Goal: Book appointment/travel/reservation

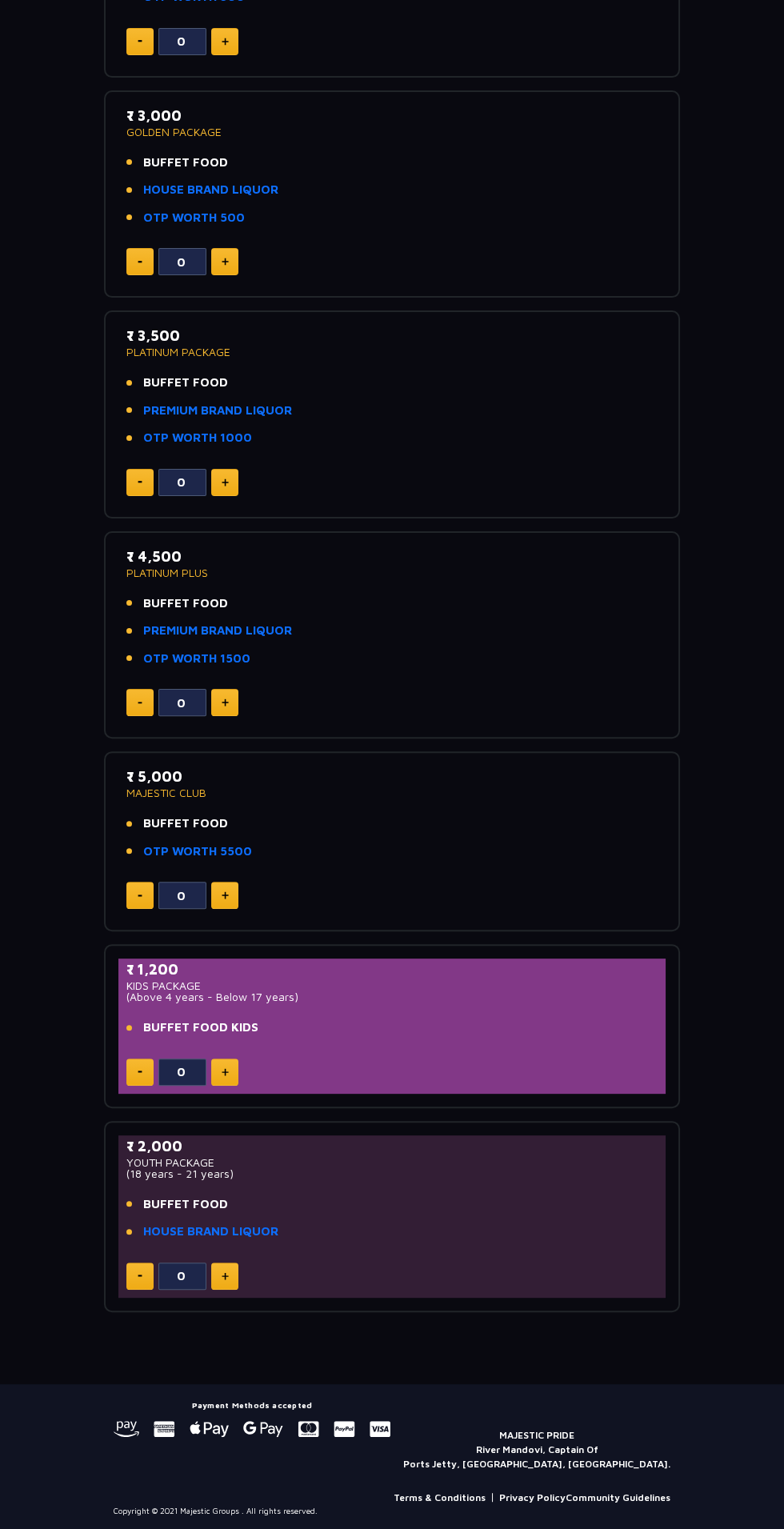
scroll to position [396, 0]
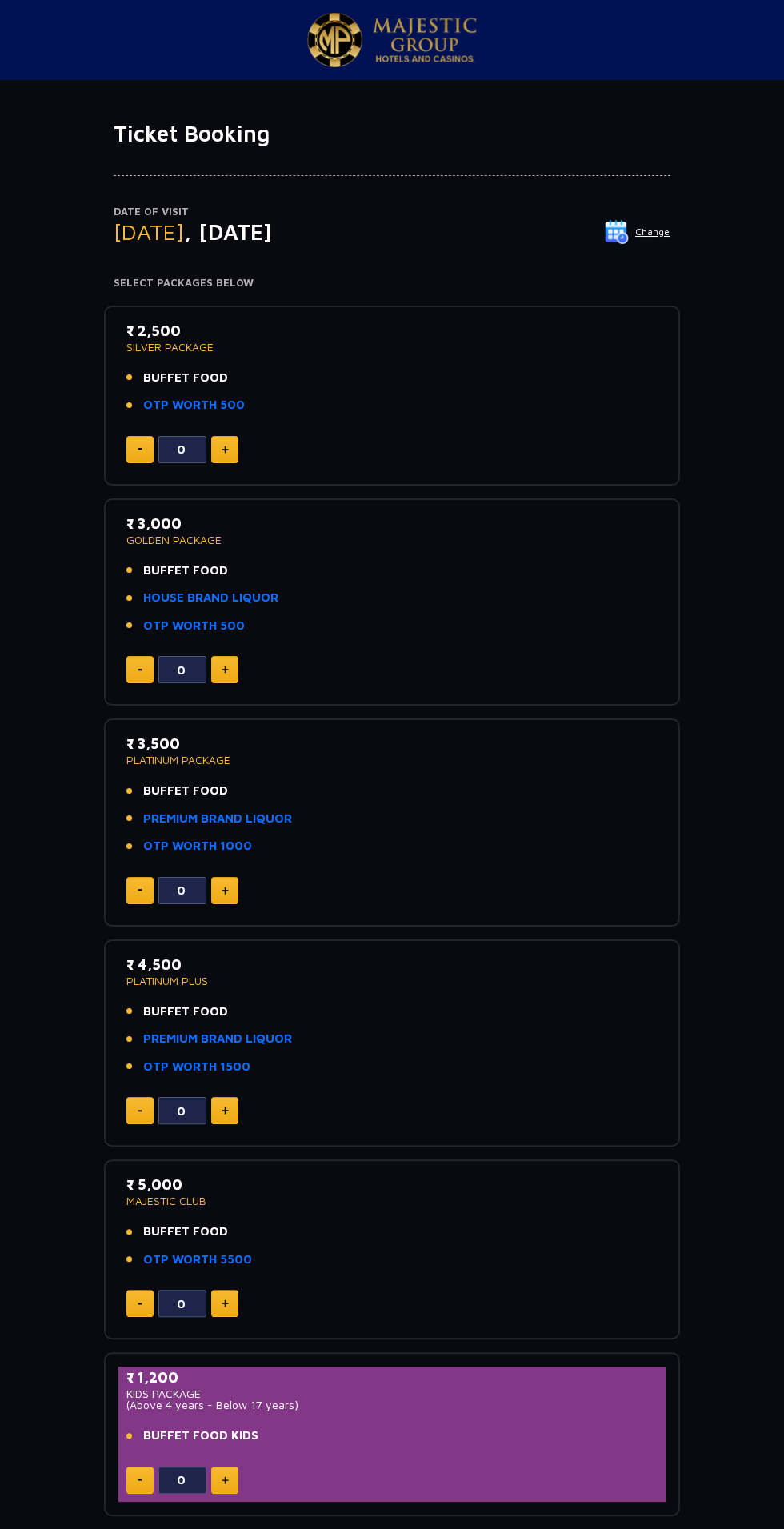
click at [180, 226] on span "[DATE]" at bounding box center [149, 231] width 70 height 26
click at [626, 238] on img at bounding box center [616, 231] width 24 height 24
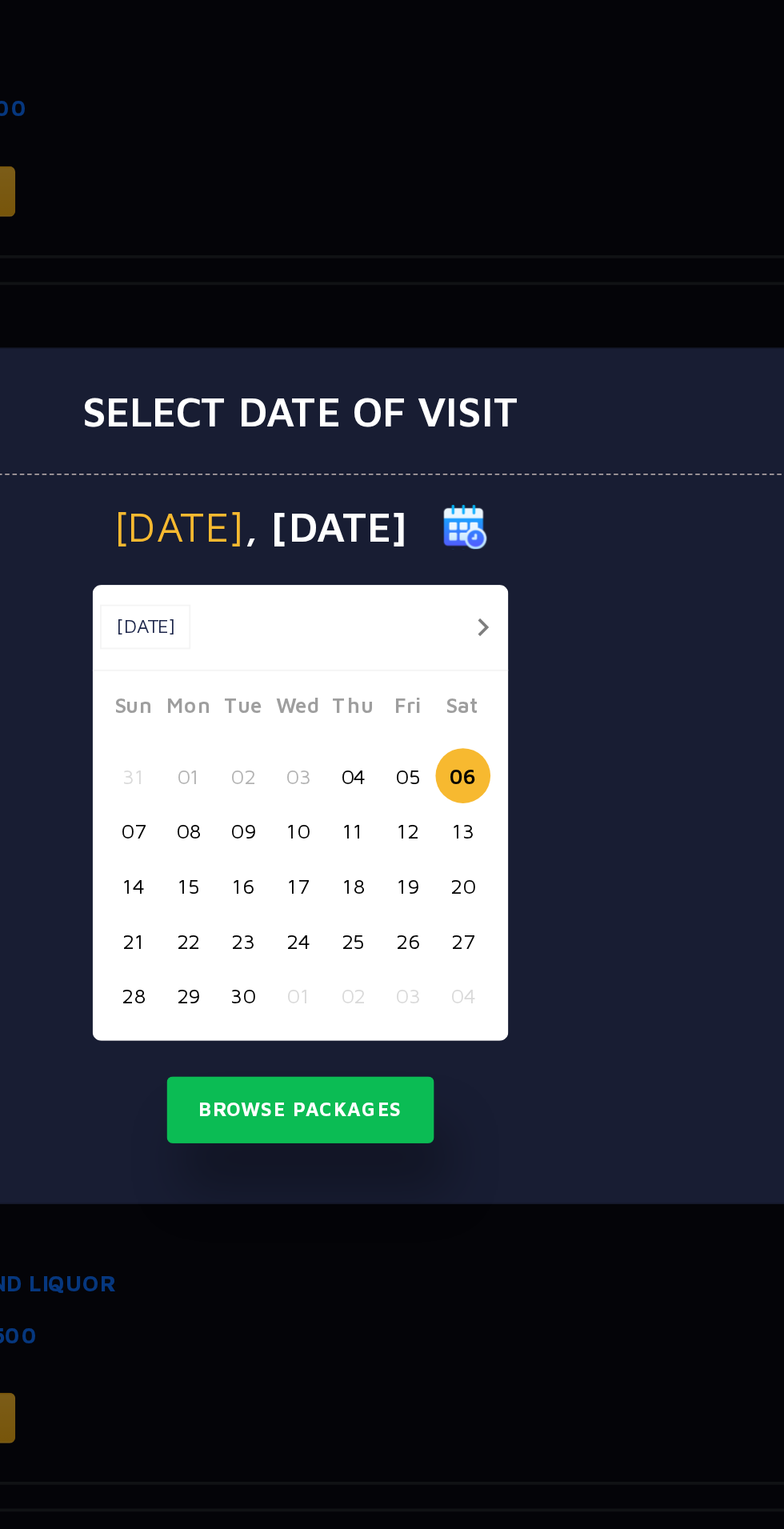
click at [425, 757] on button "04" at bounding box center [420, 764] width 29 height 29
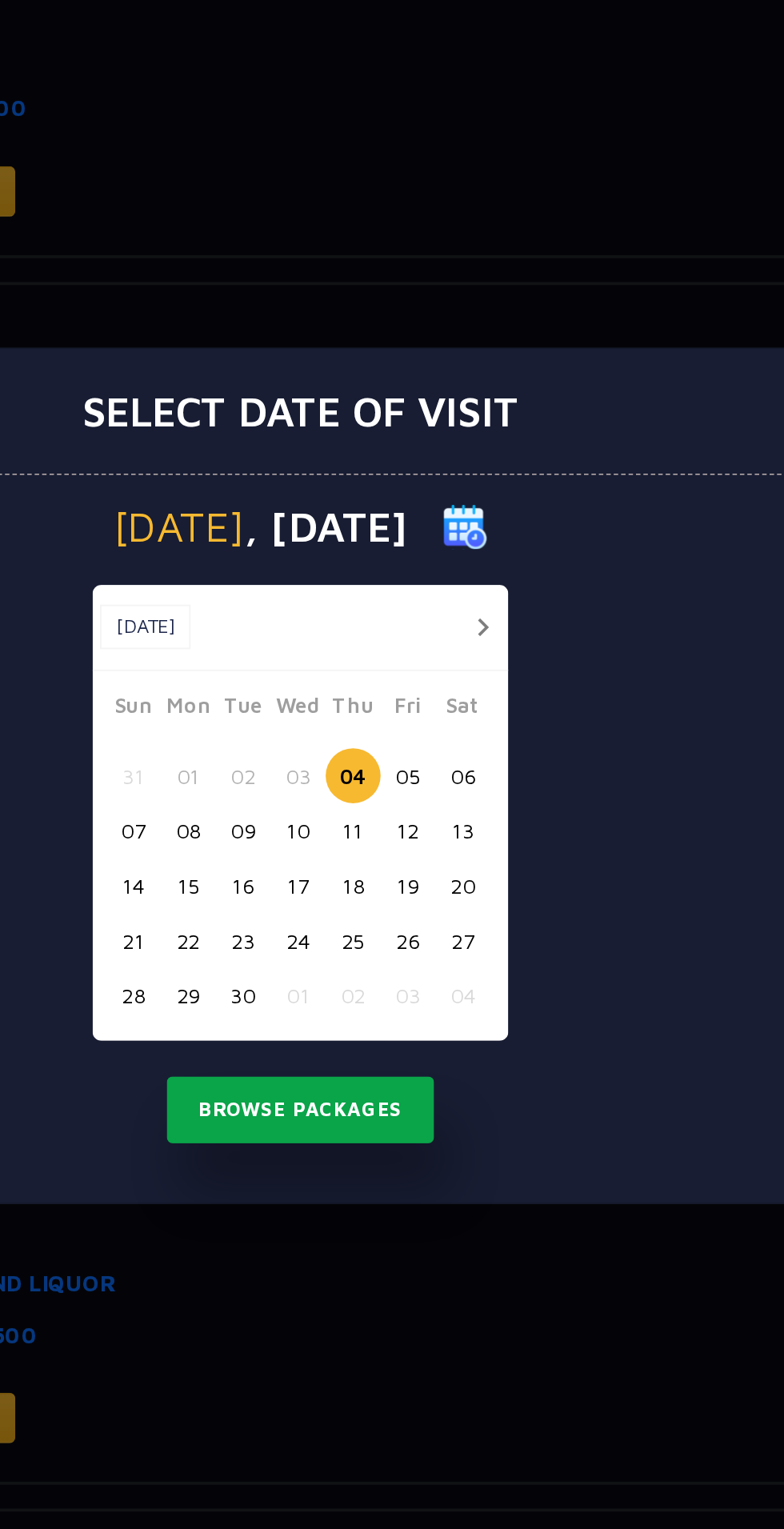
click at [421, 951] on button "Browse Packages" at bounding box center [392, 944] width 144 height 37
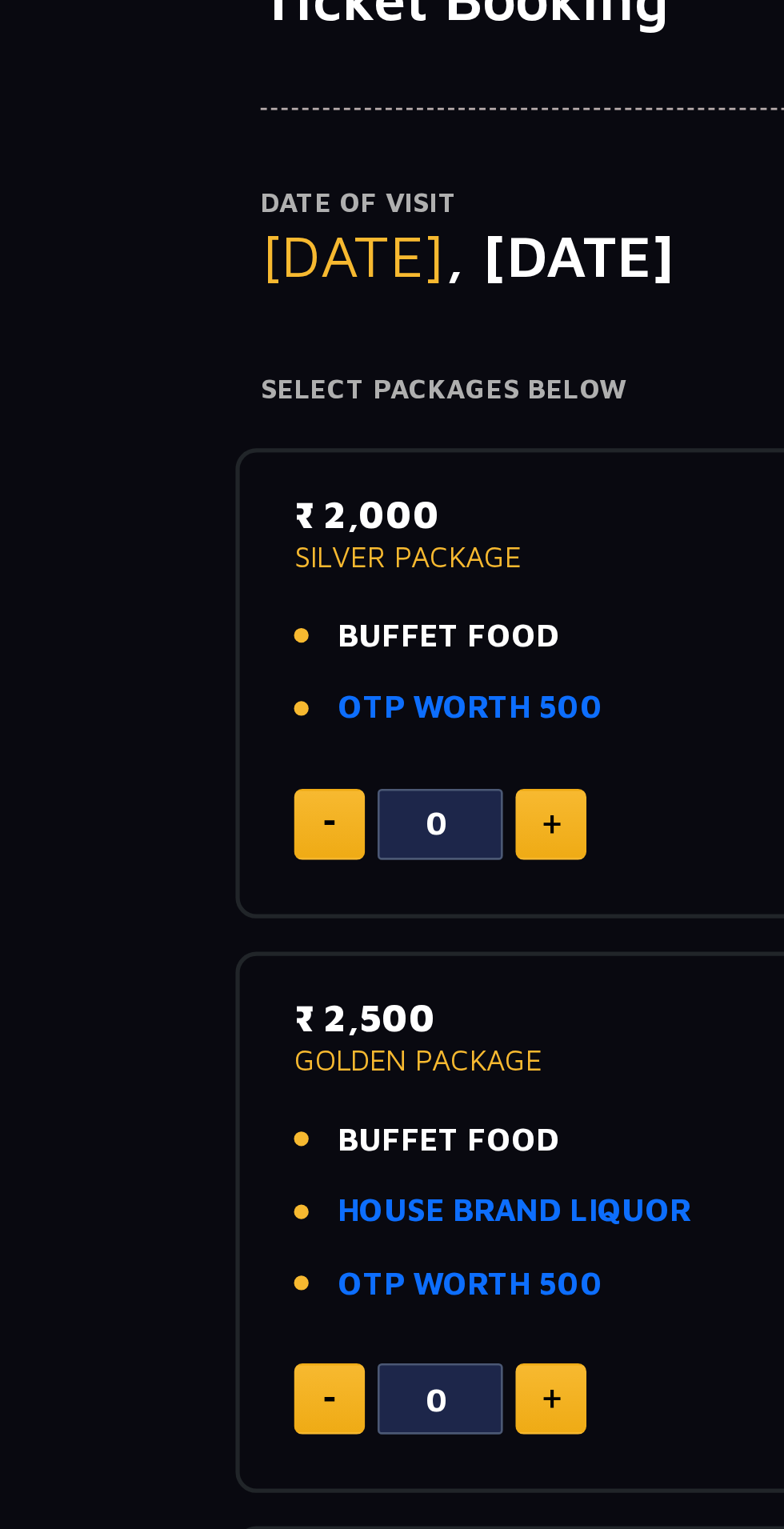
click at [173, 382] on span "BUFFET FOOD" at bounding box center [186, 378] width 85 height 19
click at [209, 371] on span "BUFFET FOOD" at bounding box center [186, 378] width 85 height 19
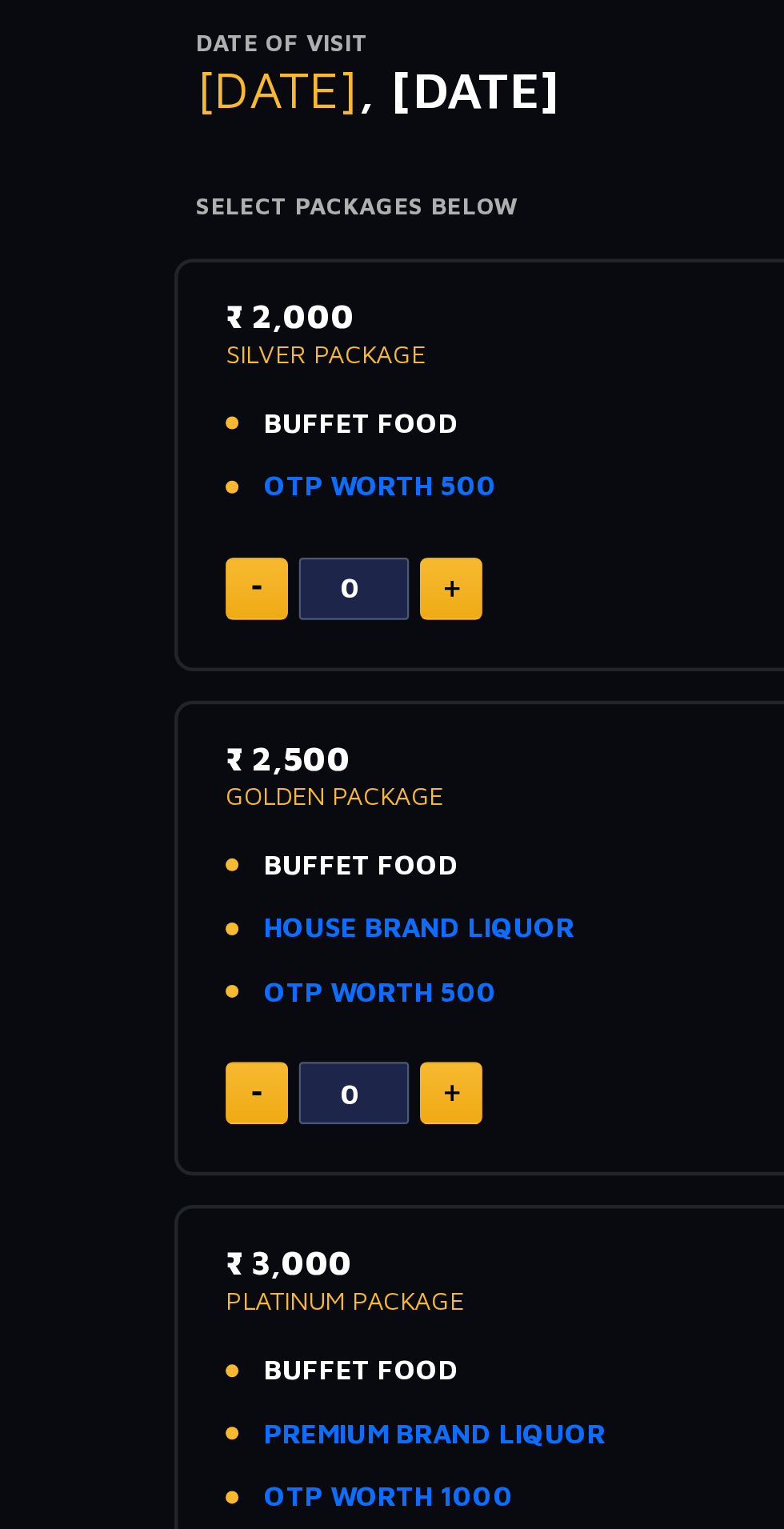
click at [251, 591] on link "HOUSE BRAND LIQUOR" at bounding box center [211, 598] width 135 height 19
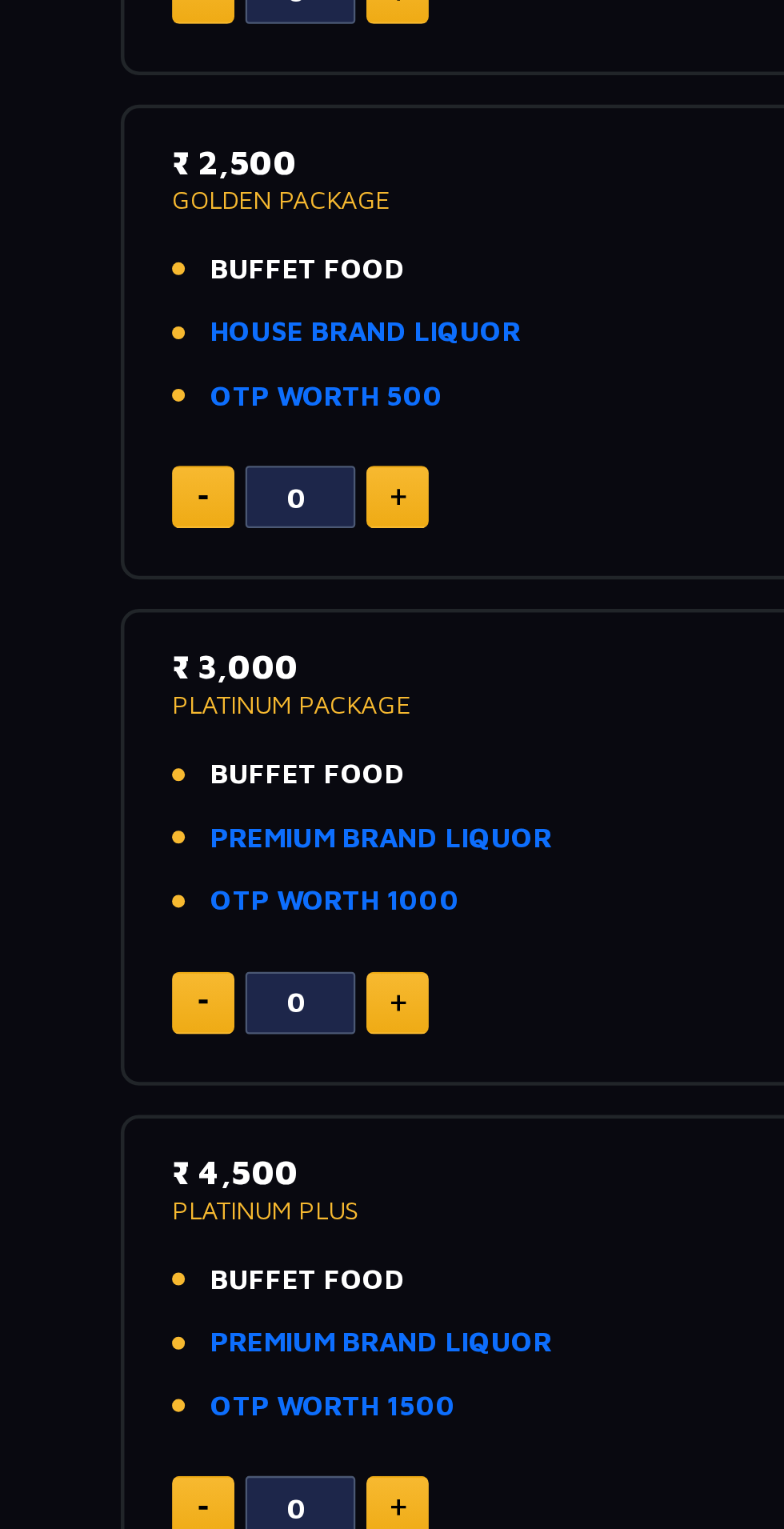
scroll to position [450, 0]
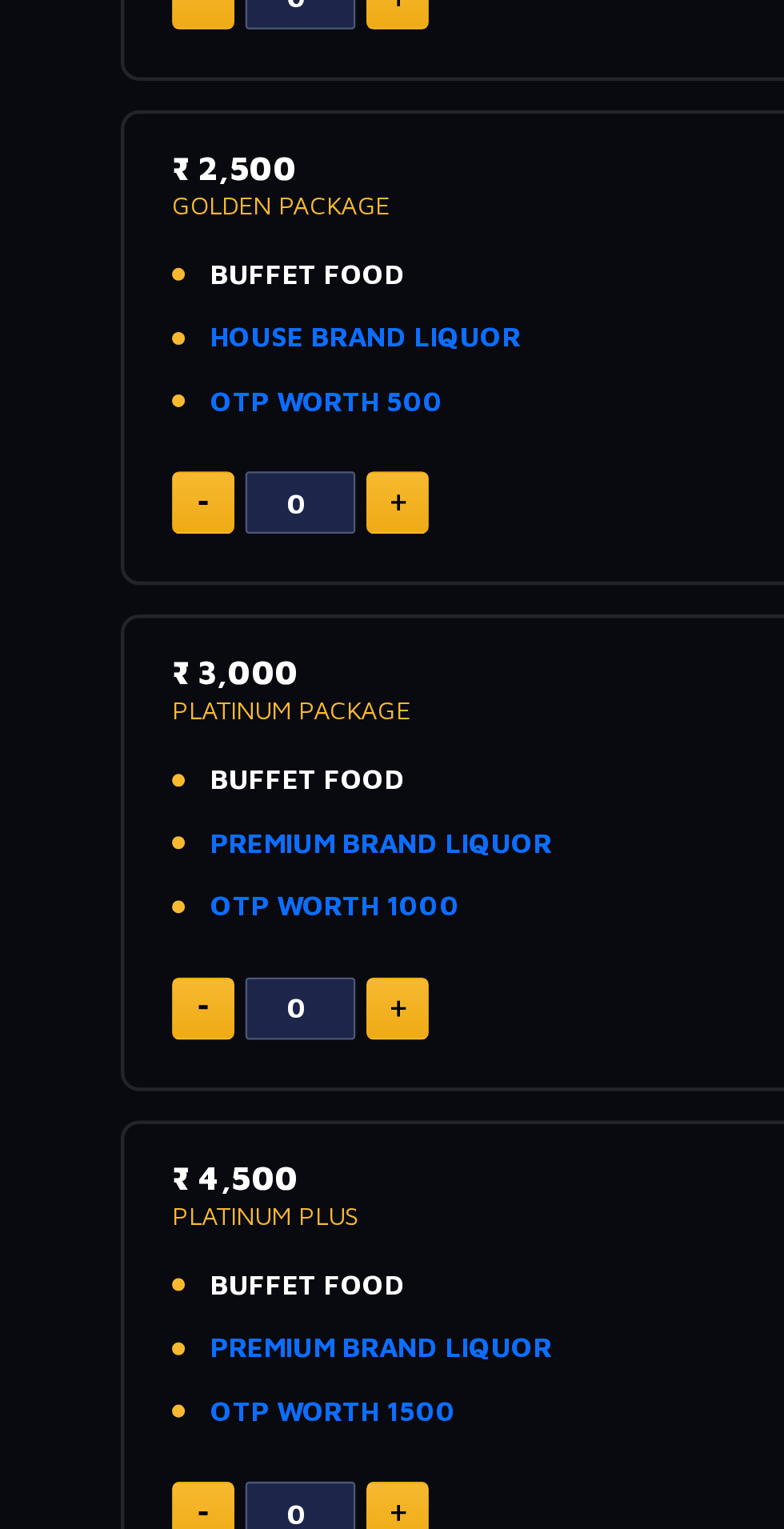
click at [265, 427] on div "0" at bounding box center [392, 440] width 532 height 27
click at [269, 368] on link "PREMIUM BRAND LIQUOR" at bounding box center [217, 368] width 149 height 19
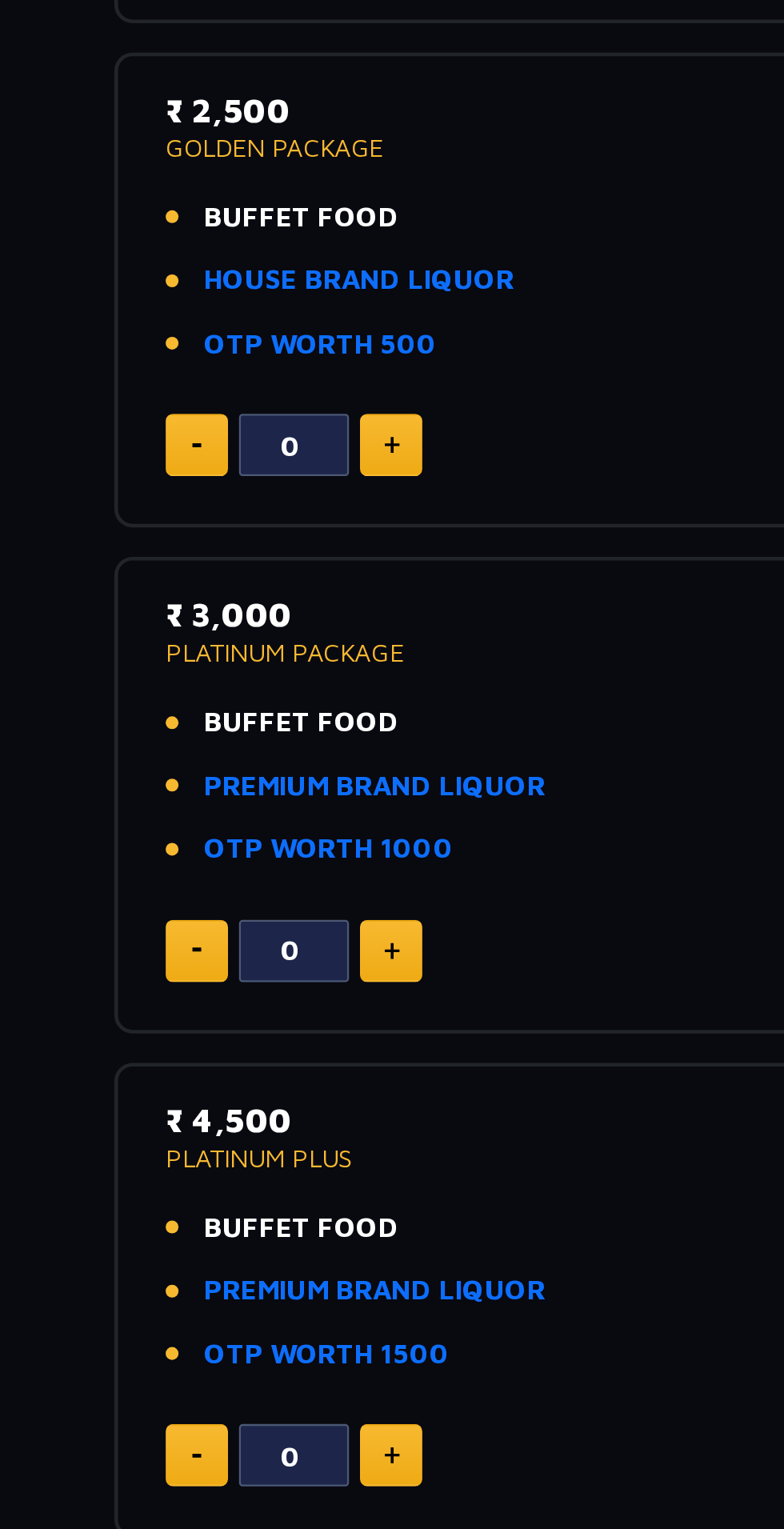
scroll to position [436, 0]
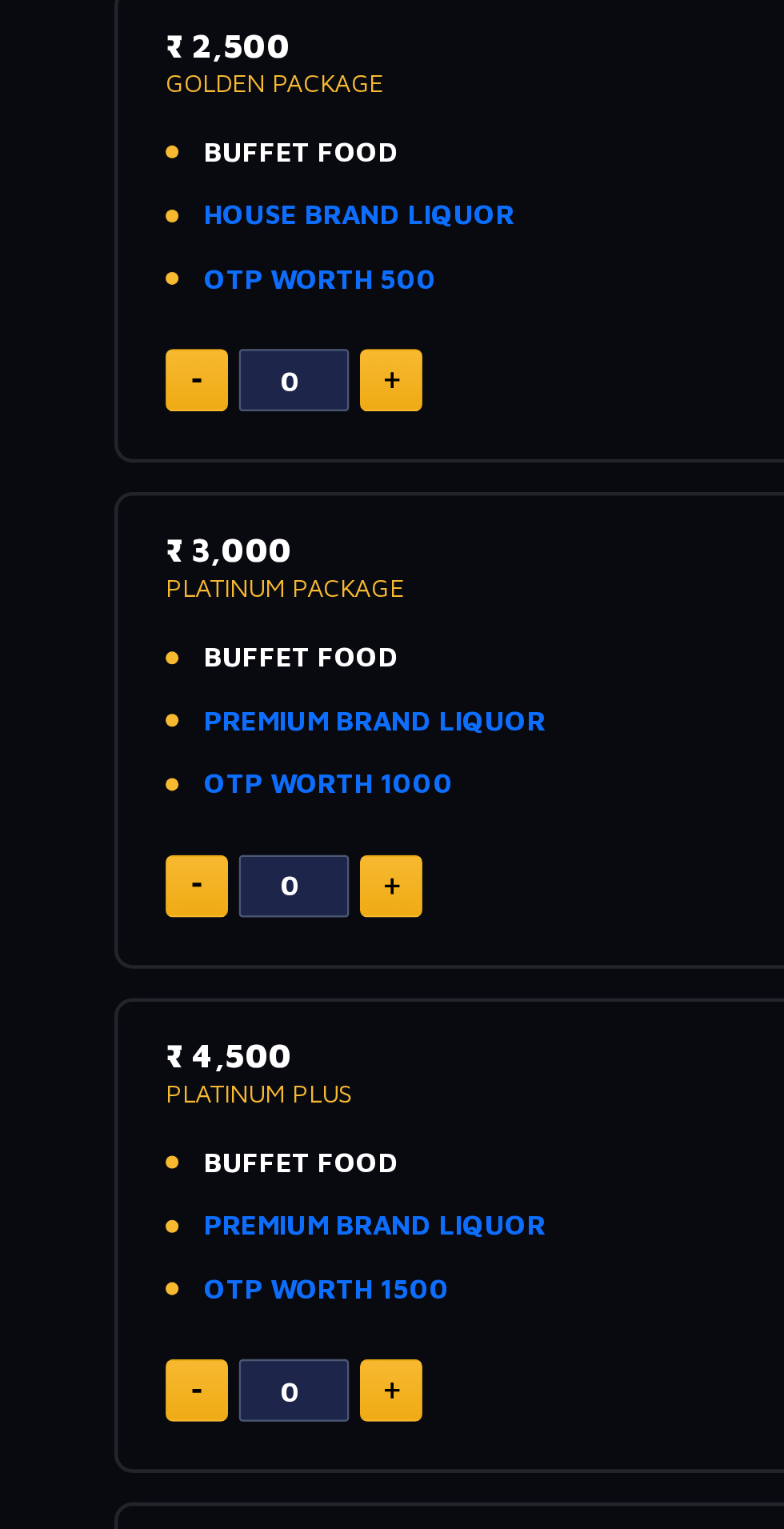
click at [249, 390] on link "PREMIUM BRAND LIQUOR" at bounding box center [217, 383] width 149 height 19
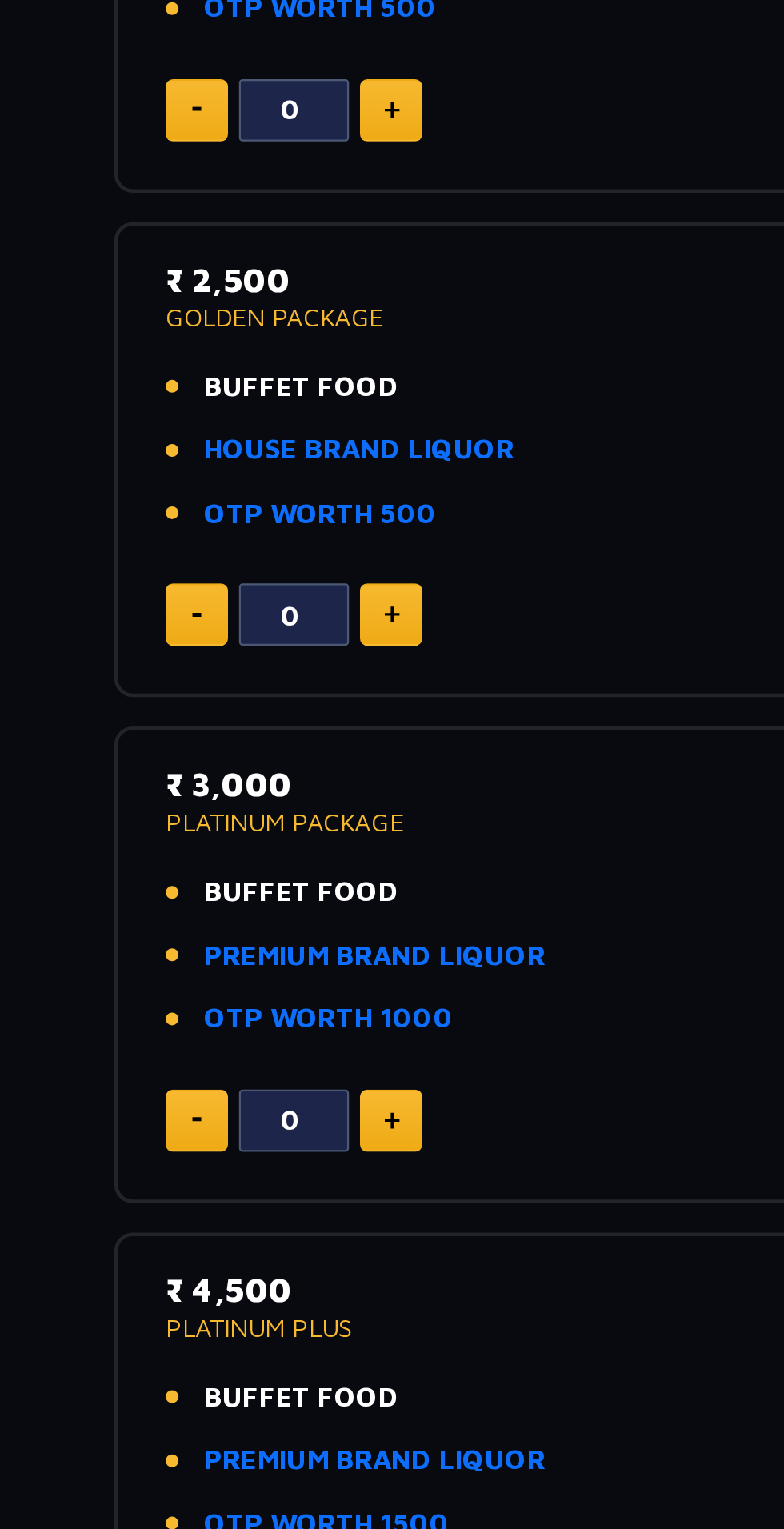
scroll to position [393, 0]
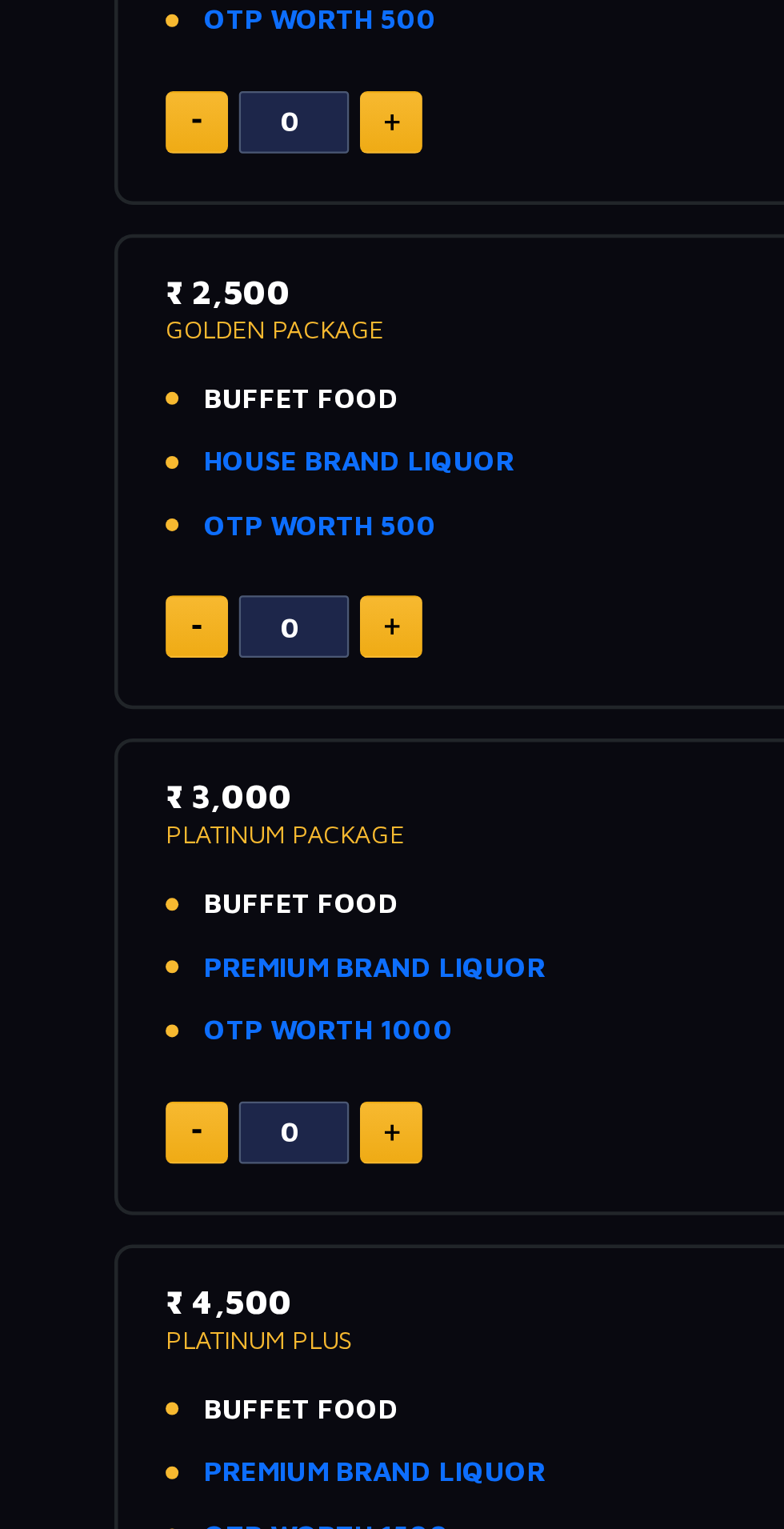
click at [177, 370] on p "PLATINUM PACKAGE" at bounding box center [392, 367] width 532 height 11
